Goal: Find specific page/section

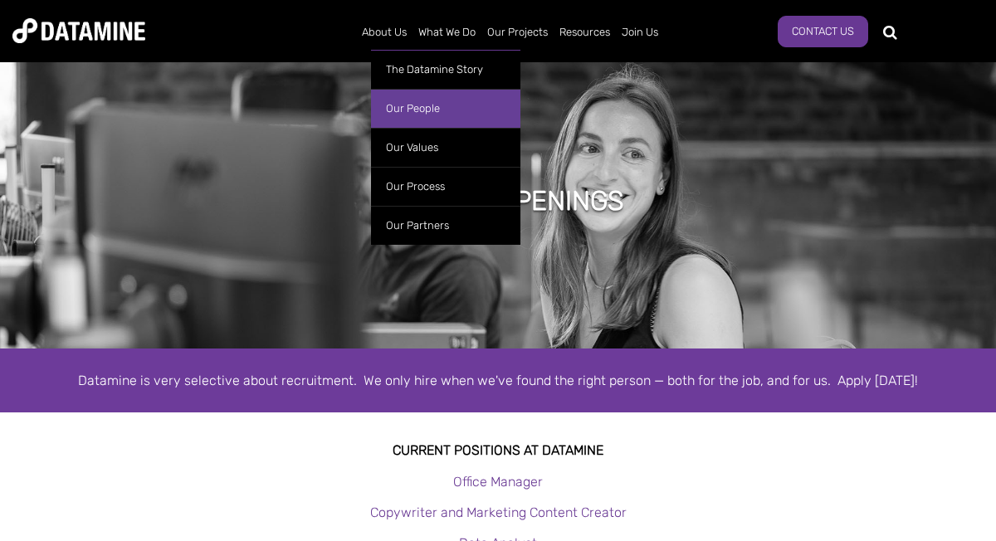
click at [404, 105] on link "Our People" at bounding box center [445, 108] width 149 height 39
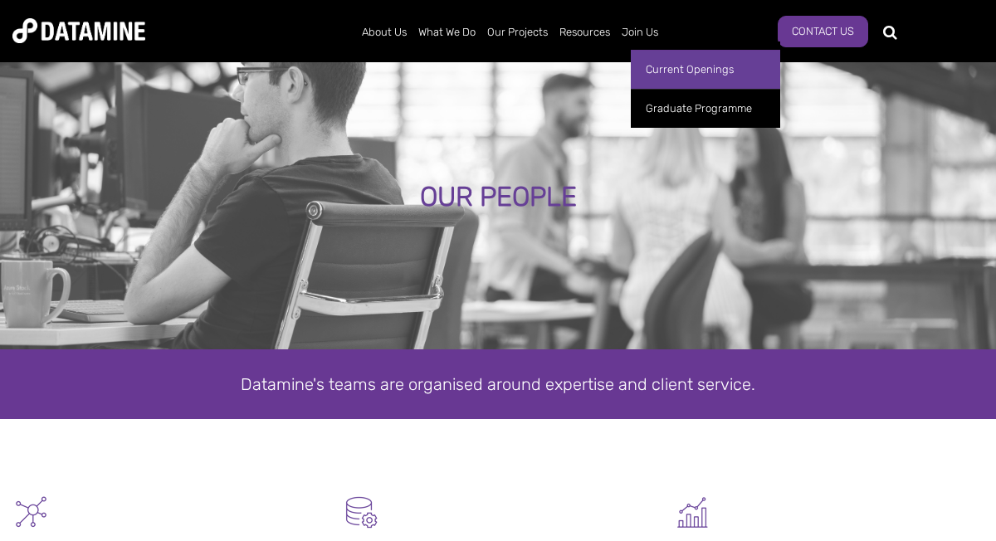
click at [658, 68] on link "Current Openings" at bounding box center [705, 69] width 149 height 39
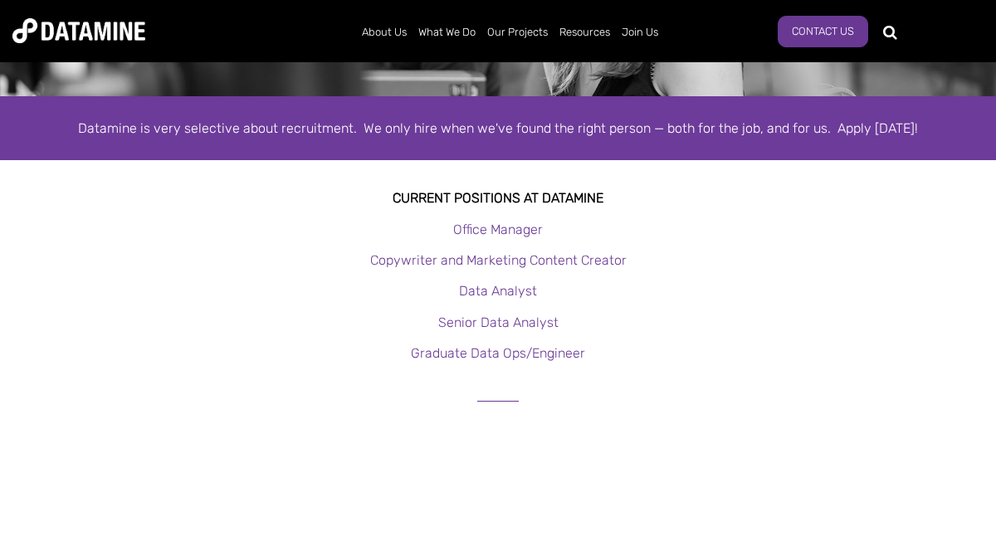
scroll to position [270, 0]
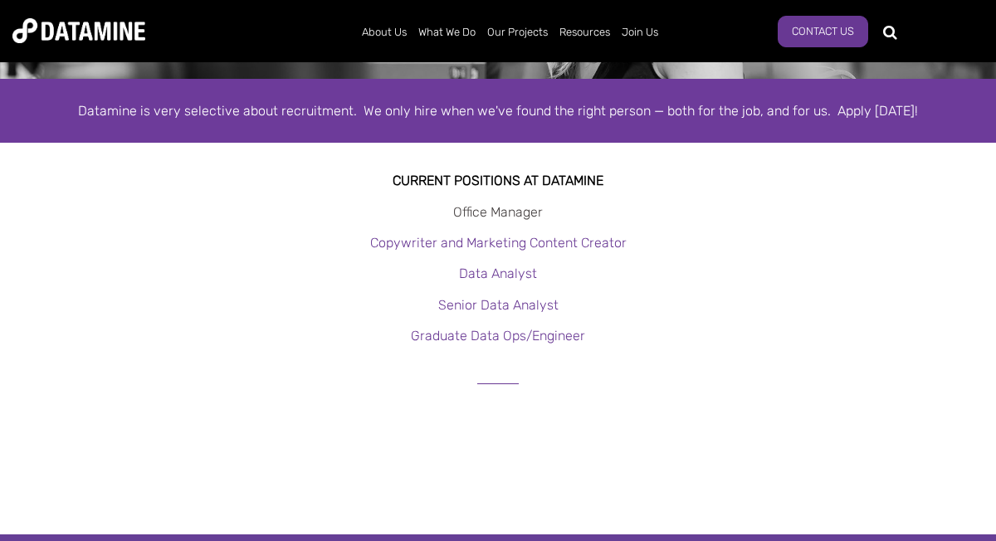
click at [477, 210] on link "Office Manager" at bounding box center [498, 212] width 90 height 16
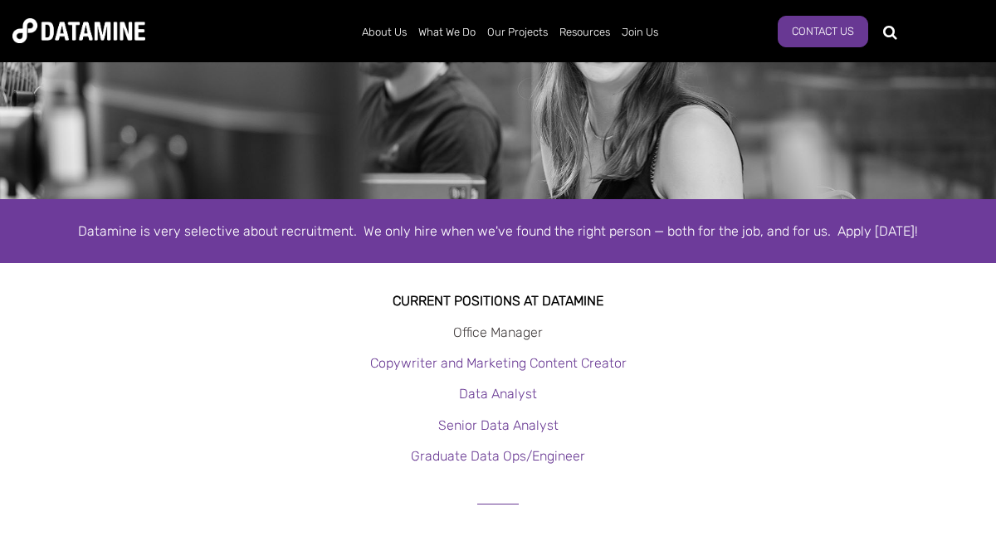
scroll to position [0, 0]
